Goal: Task Accomplishment & Management: Manage account settings

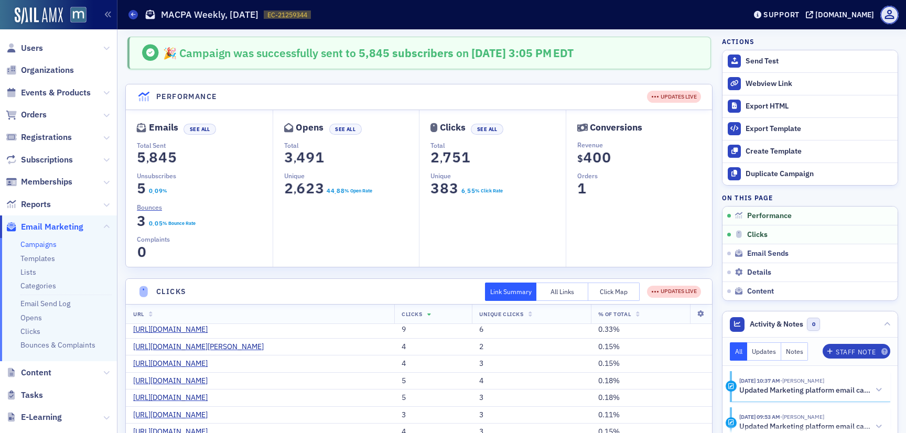
scroll to position [881, 0]
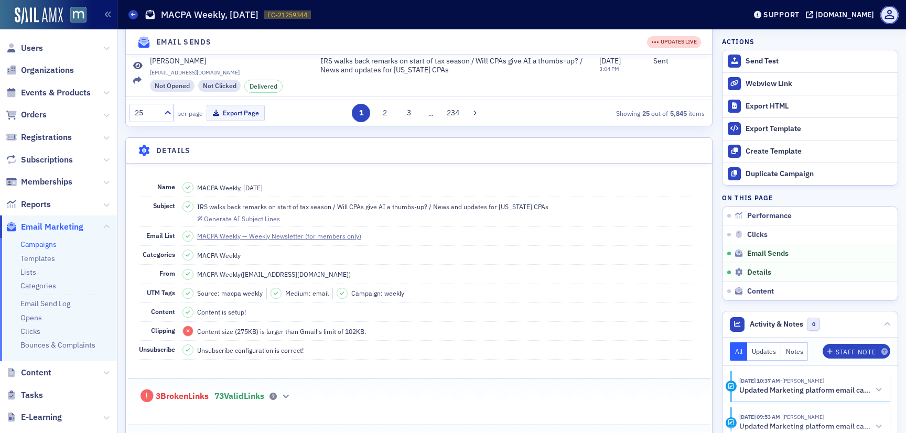
click at [39, 240] on link "Campaigns" at bounding box center [38, 244] width 36 height 9
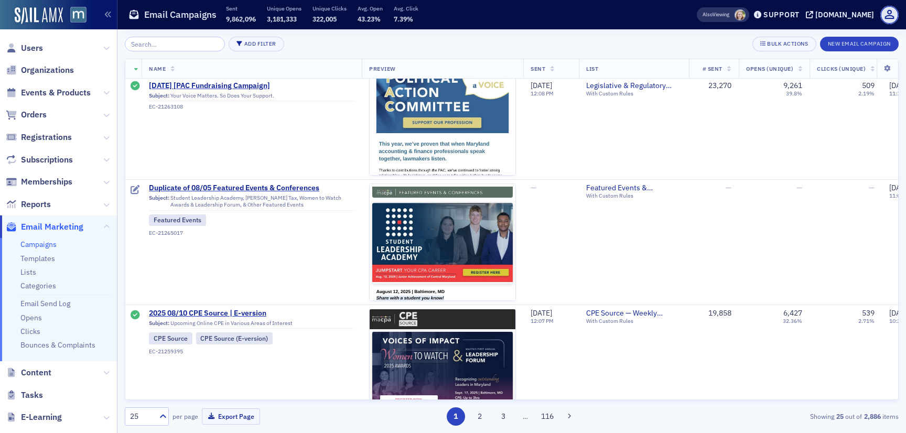
scroll to position [1025, 1]
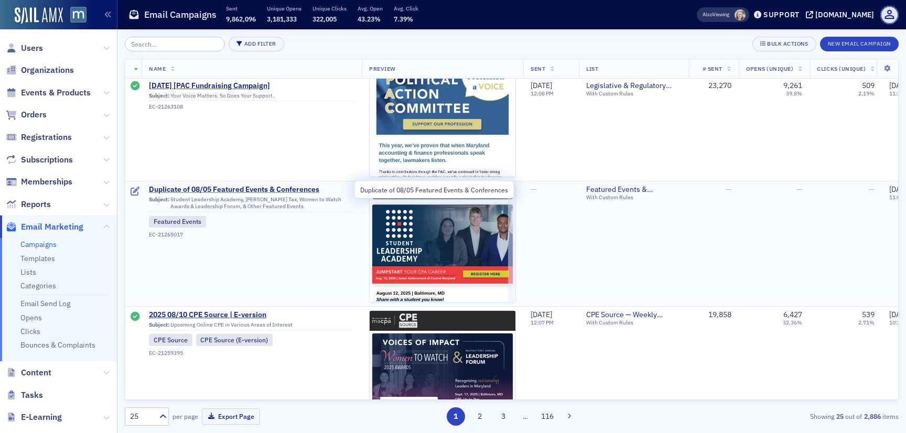
click at [242, 187] on span "Duplicate of 08/05 Featured Events & Conferences" at bounding box center [252, 189] width 206 height 9
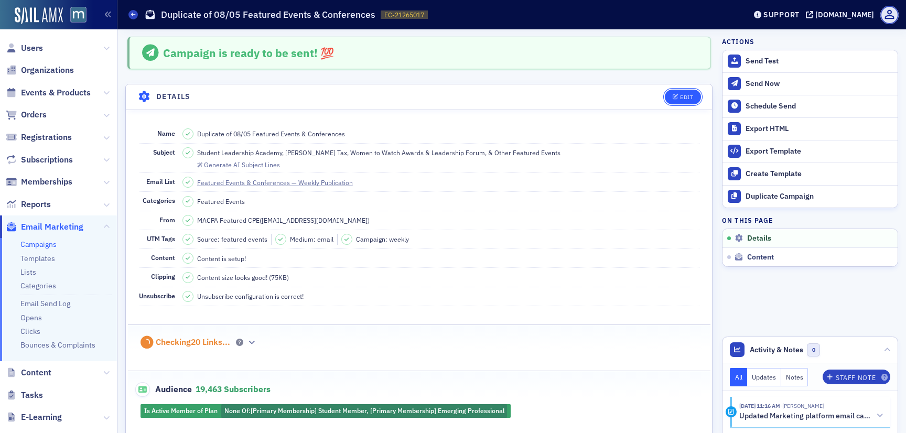
click at [689, 92] on button "Edit" at bounding box center [683, 97] width 36 height 15
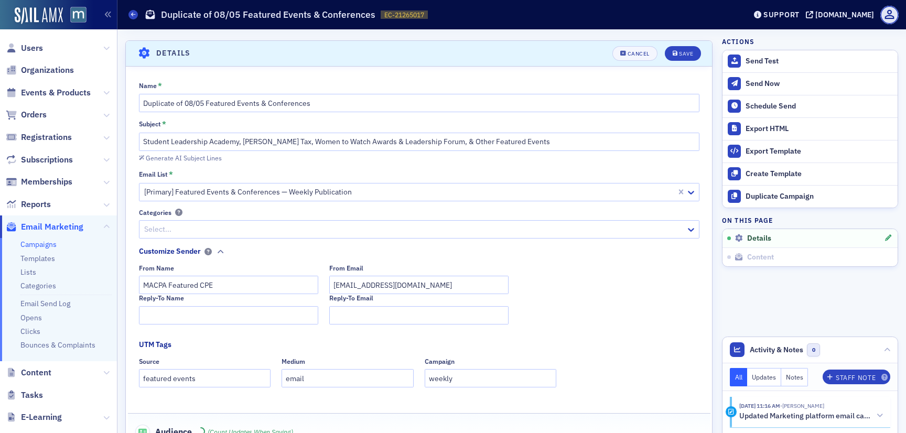
scroll to position [49, 0]
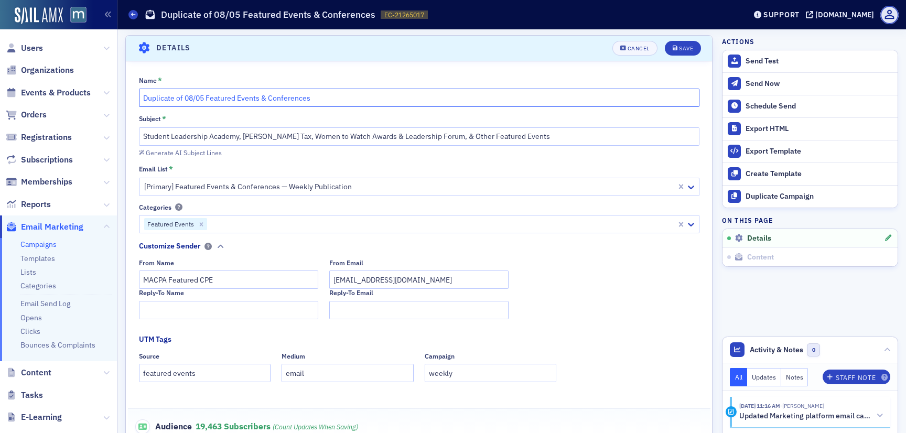
drag, startPoint x: 185, startPoint y: 99, endPoint x: 122, endPoint y: 93, distance: 63.7
drag, startPoint x: 164, startPoint y: 99, endPoint x: 156, endPoint y: 99, distance: 7.4
click at [156, 99] on input "08/05 Featured Events & Conferences" at bounding box center [419, 98] width 561 height 18
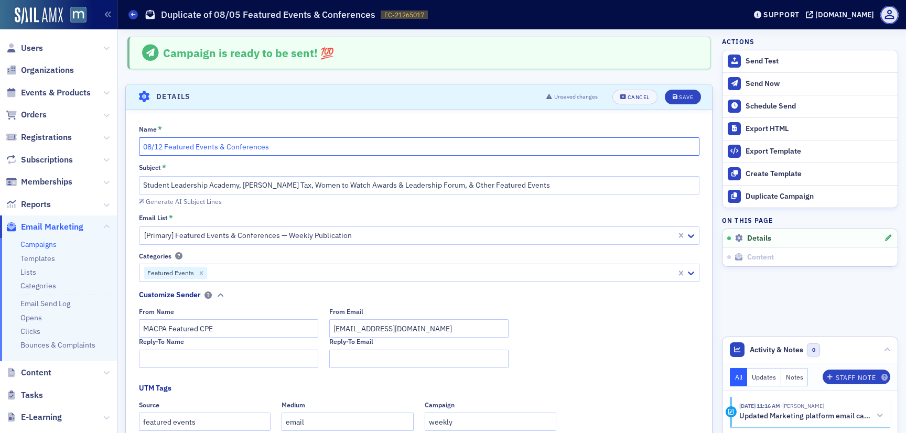
type input "08/12 Featured Events & Conferences"
click at [375, 188] on input "Student Leadership Academy, [PERSON_NAME] Tax, Women to Watch Awards & Leadersh…" at bounding box center [419, 185] width 561 height 18
click at [683, 98] on div "Save" at bounding box center [686, 97] width 14 height 6
